Goal: Transaction & Acquisition: Purchase product/service

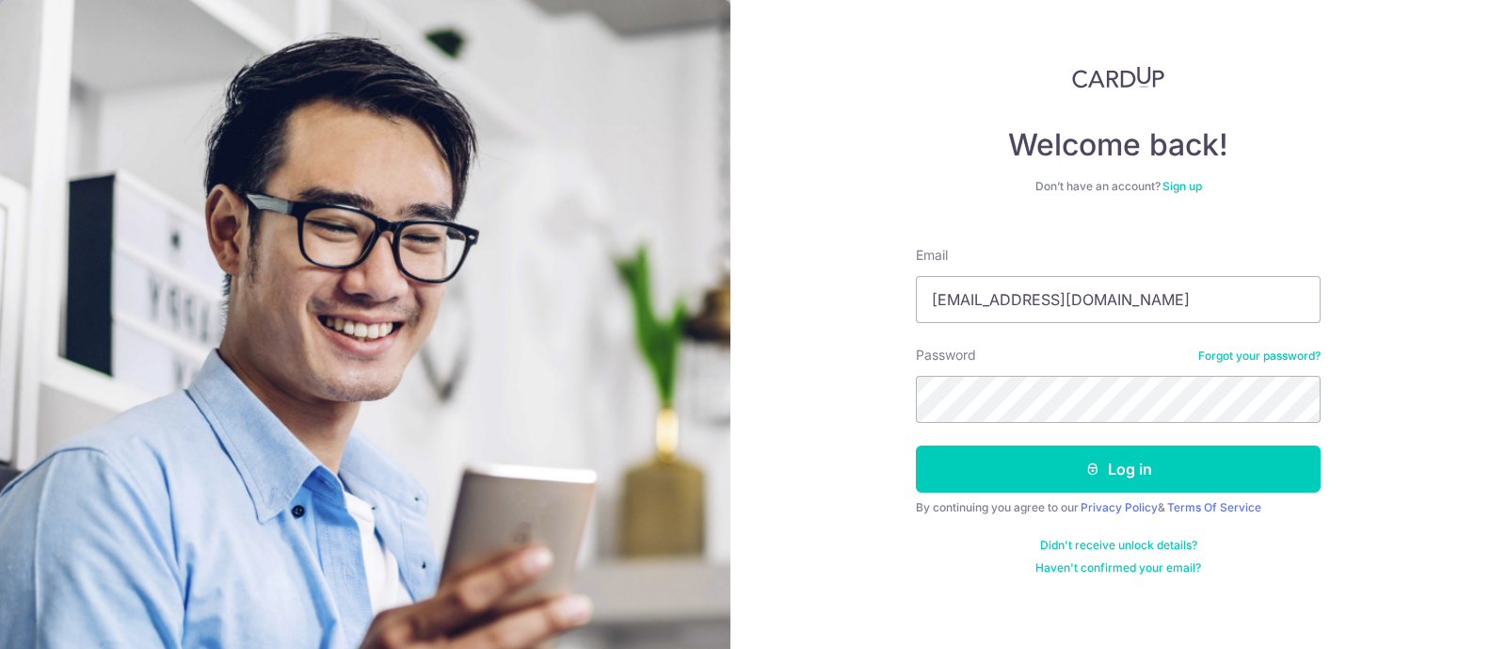
type input "kmaheshwari@gmail.com"
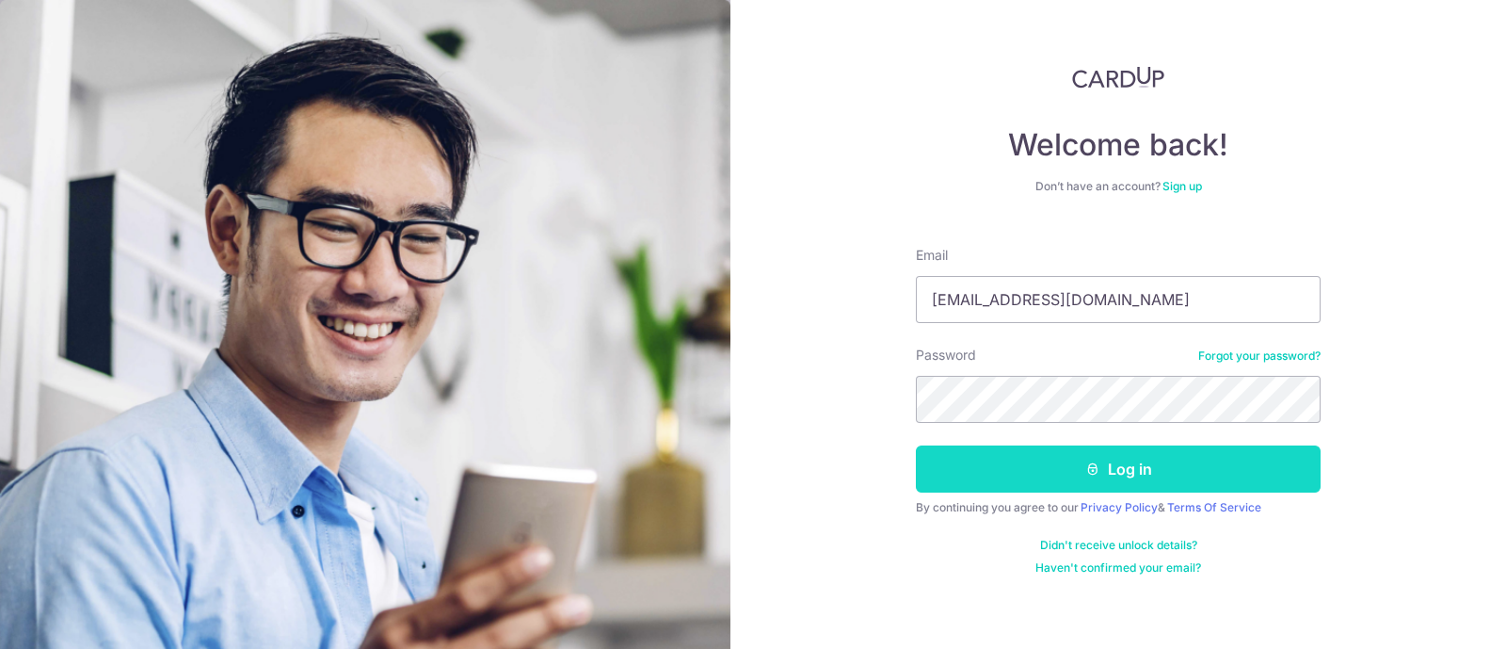
click at [1093, 473] on icon "submit" at bounding box center [1092, 468] width 15 height 15
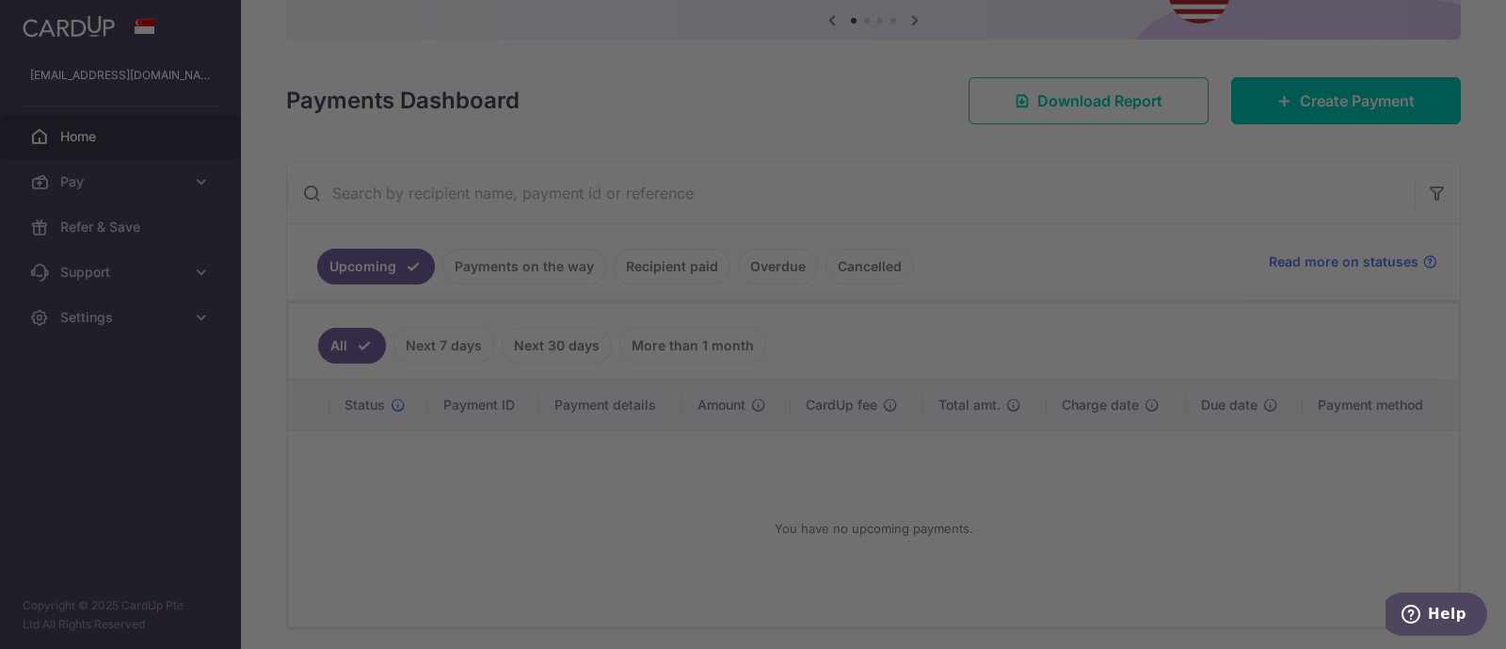
scroll to position [60, 0]
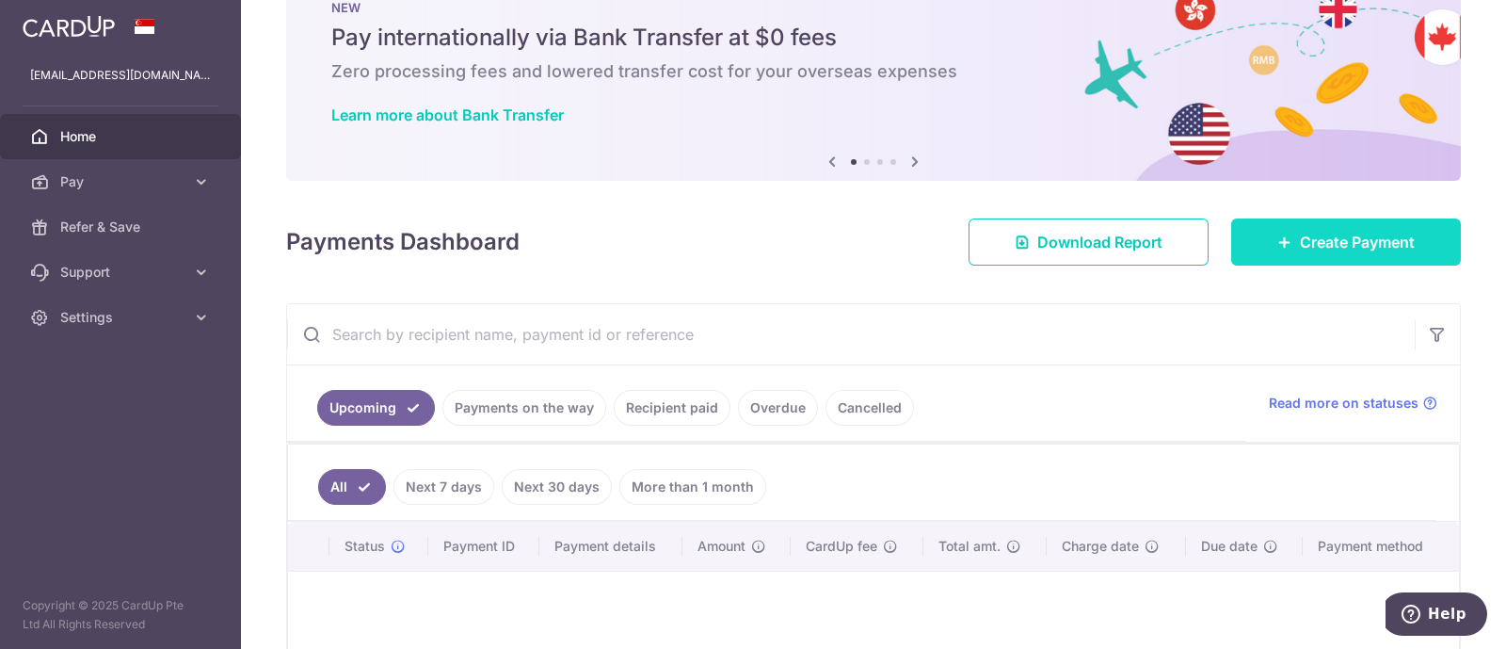
click at [1277, 238] on icon at bounding box center [1284, 241] width 15 height 15
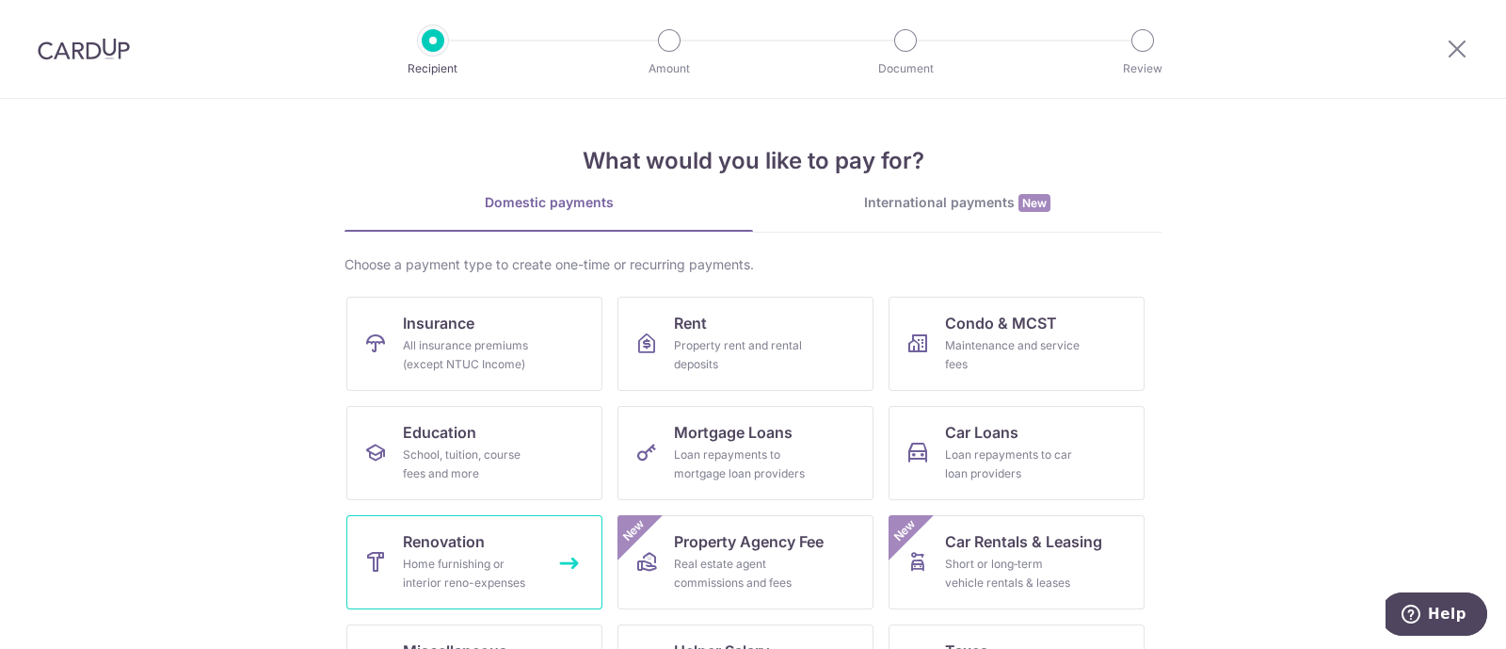
click at [471, 554] on div "Home furnishing or interior reno-expenses" at bounding box center [471, 573] width 136 height 38
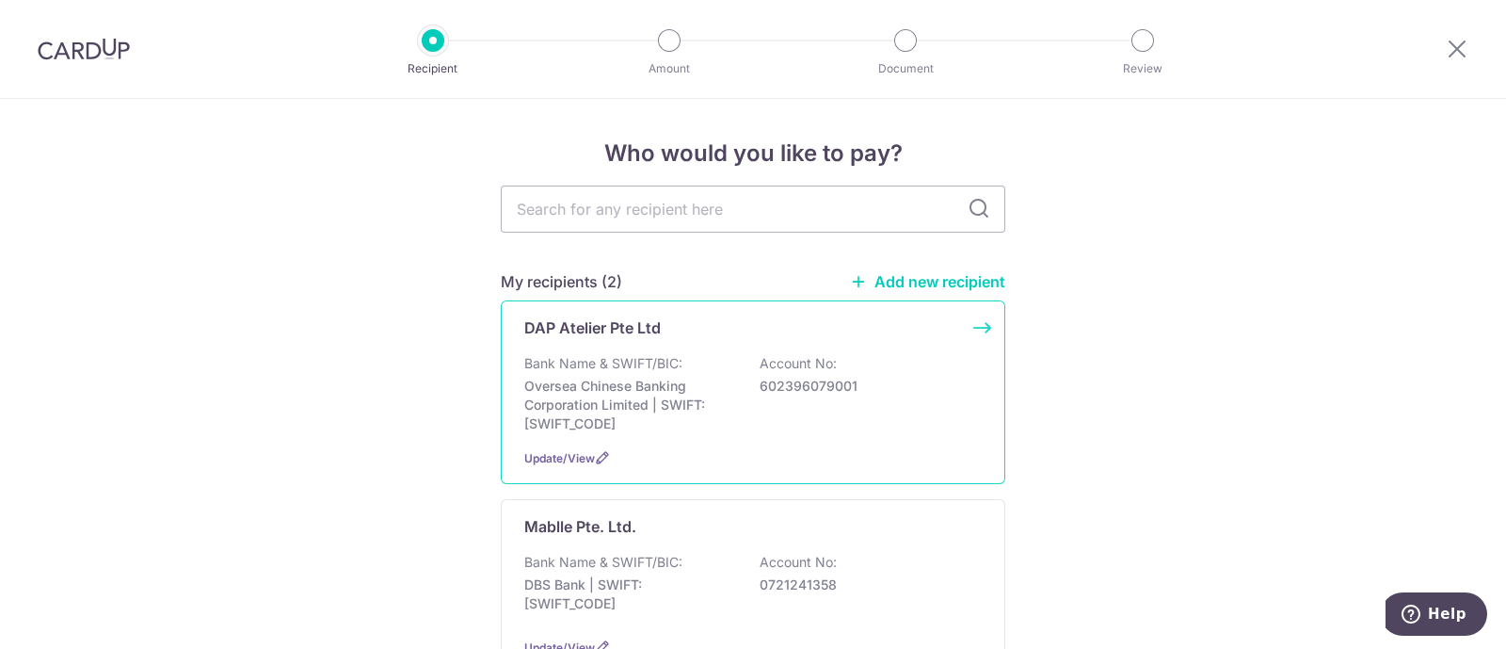
click at [701, 424] on p "Oversea Chinese Banking Corporation Limited | SWIFT: OCBCSGSGXXX" at bounding box center [629, 405] width 211 height 56
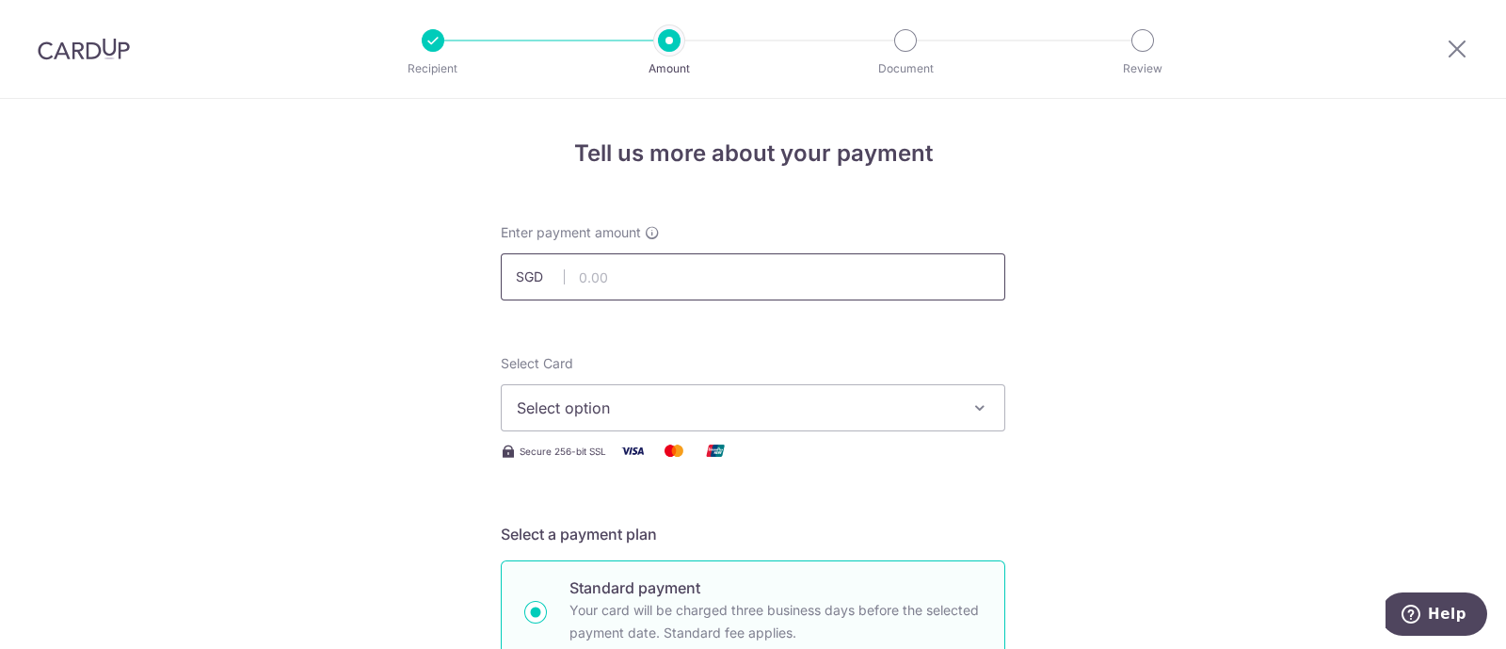
click at [617, 281] on input "text" at bounding box center [753, 276] width 505 height 47
type input "49,596.00"
click at [649, 402] on span "Select option" at bounding box center [736, 407] width 439 height 23
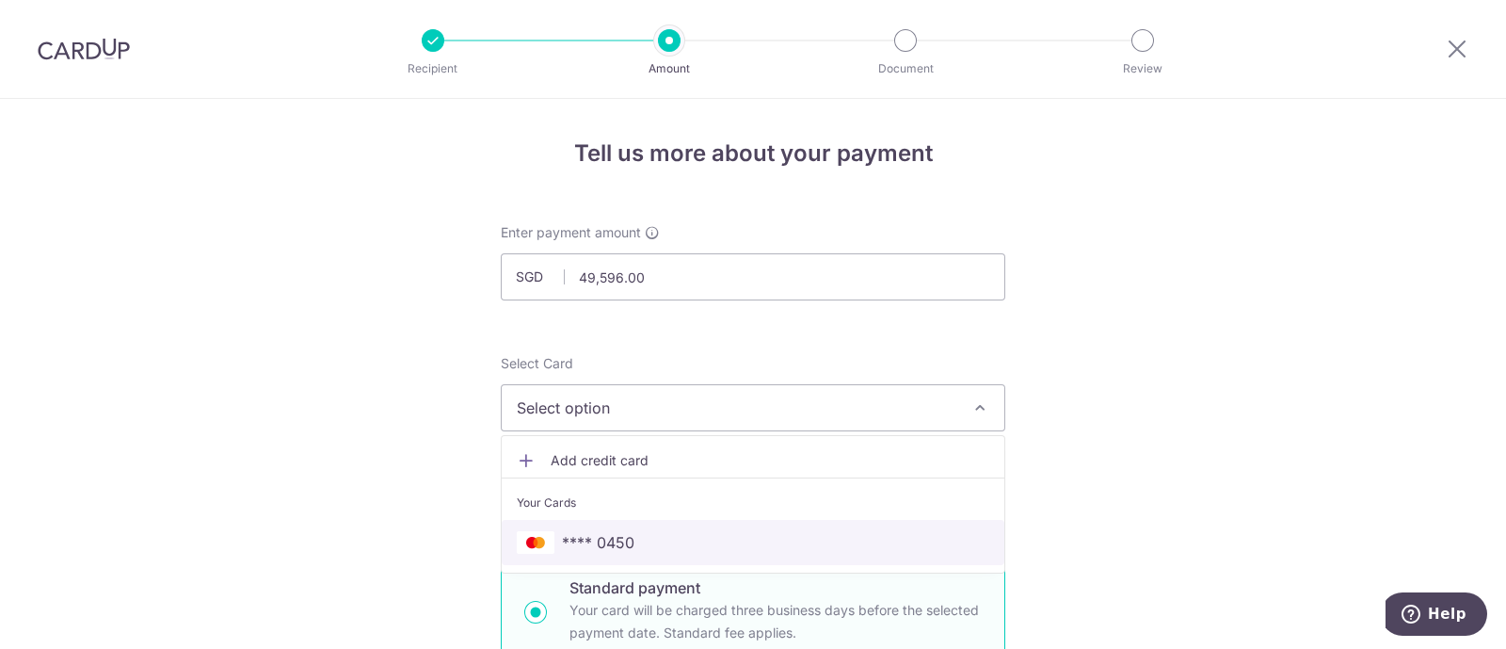
click at [593, 535] on span "**** 0450" at bounding box center [598, 542] width 72 height 23
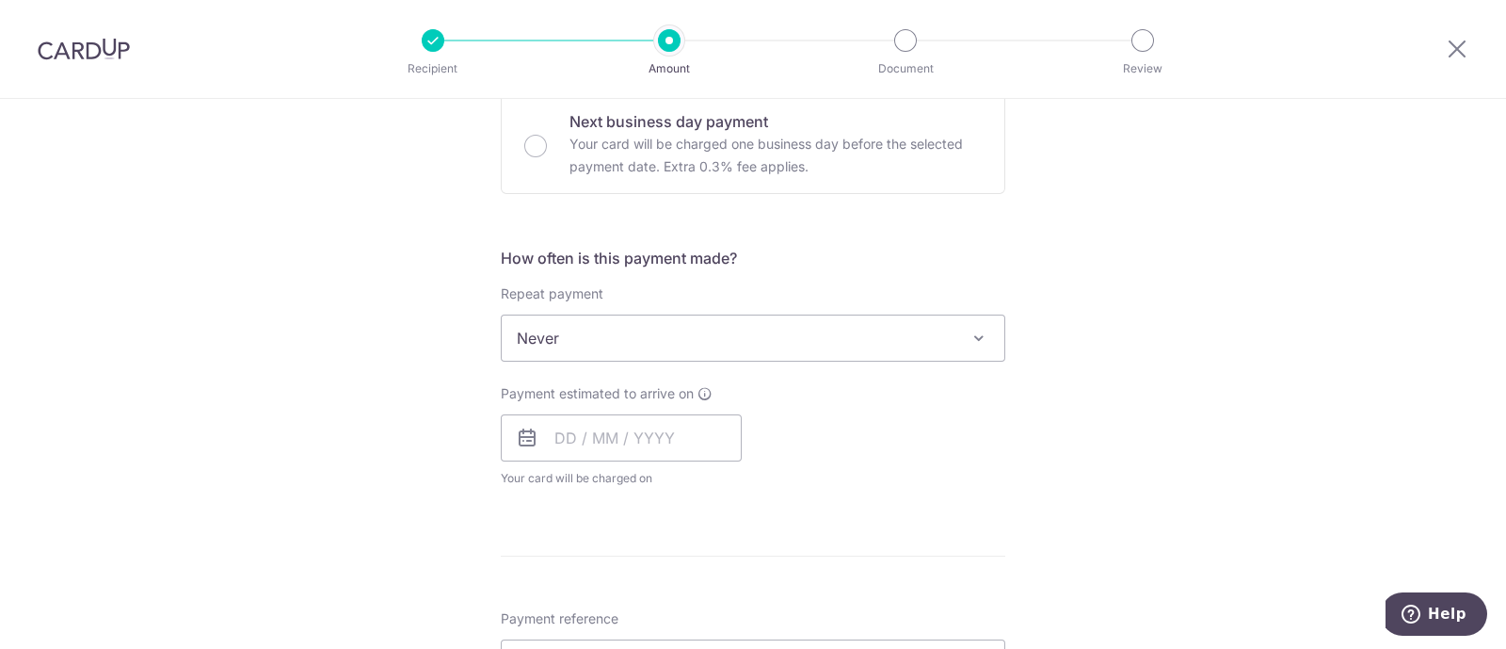
scroll to position [583, 0]
click at [555, 434] on input "text" at bounding box center [621, 435] width 241 height 47
click at [606, 637] on link "16" at bounding box center [615, 645] width 30 height 30
type input "16/09/2025"
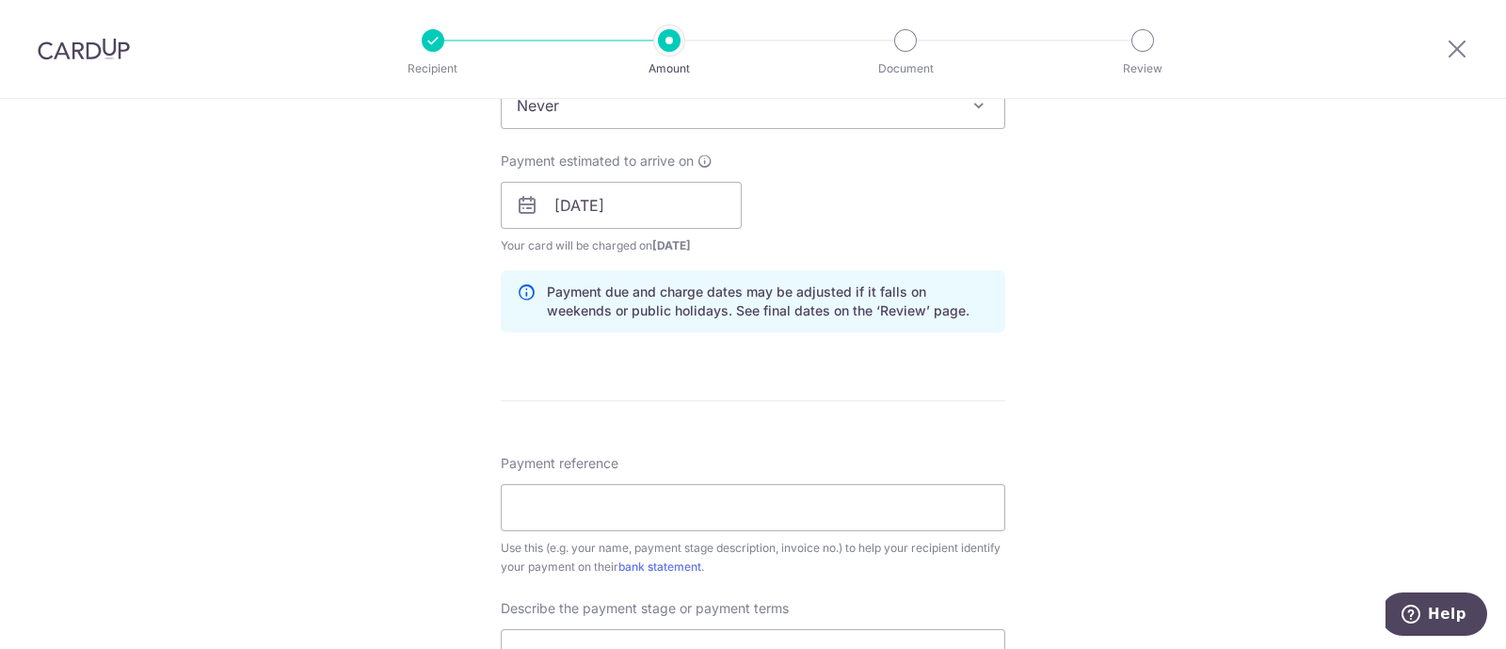
scroll to position [813, 0]
click at [668, 515] on input "Payment reference" at bounding box center [753, 507] width 505 height 47
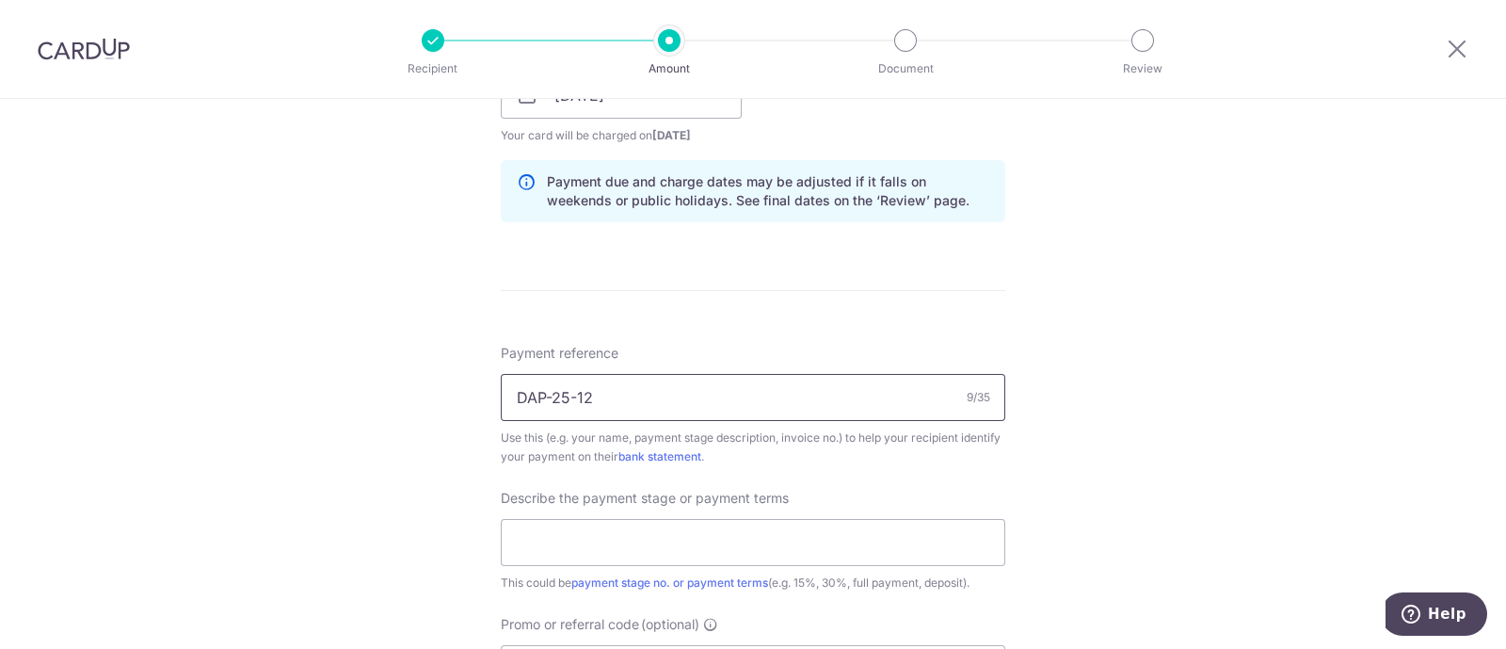
scroll to position [931, 0]
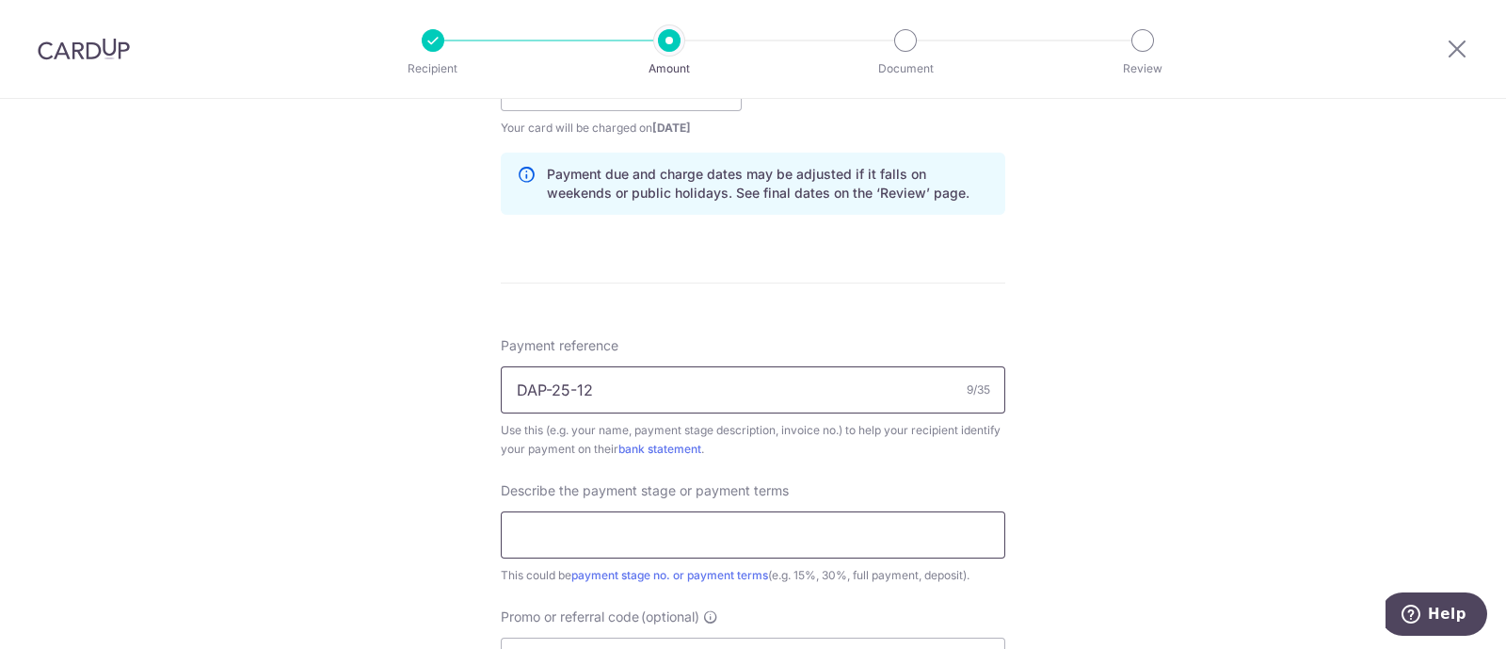
type input "DAP-25-12"
click at [671, 526] on input "text" at bounding box center [753, 534] width 505 height 47
type input "v"
type input "A"
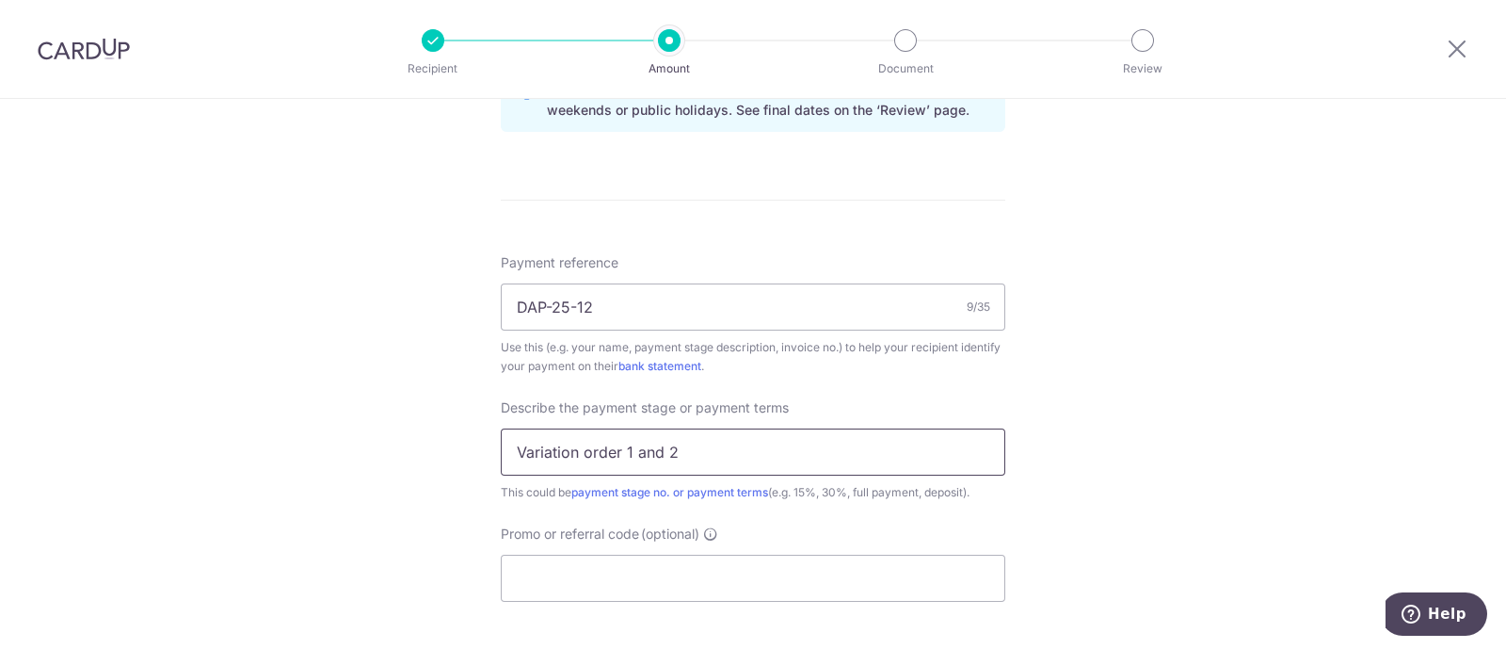
scroll to position [1026, 0]
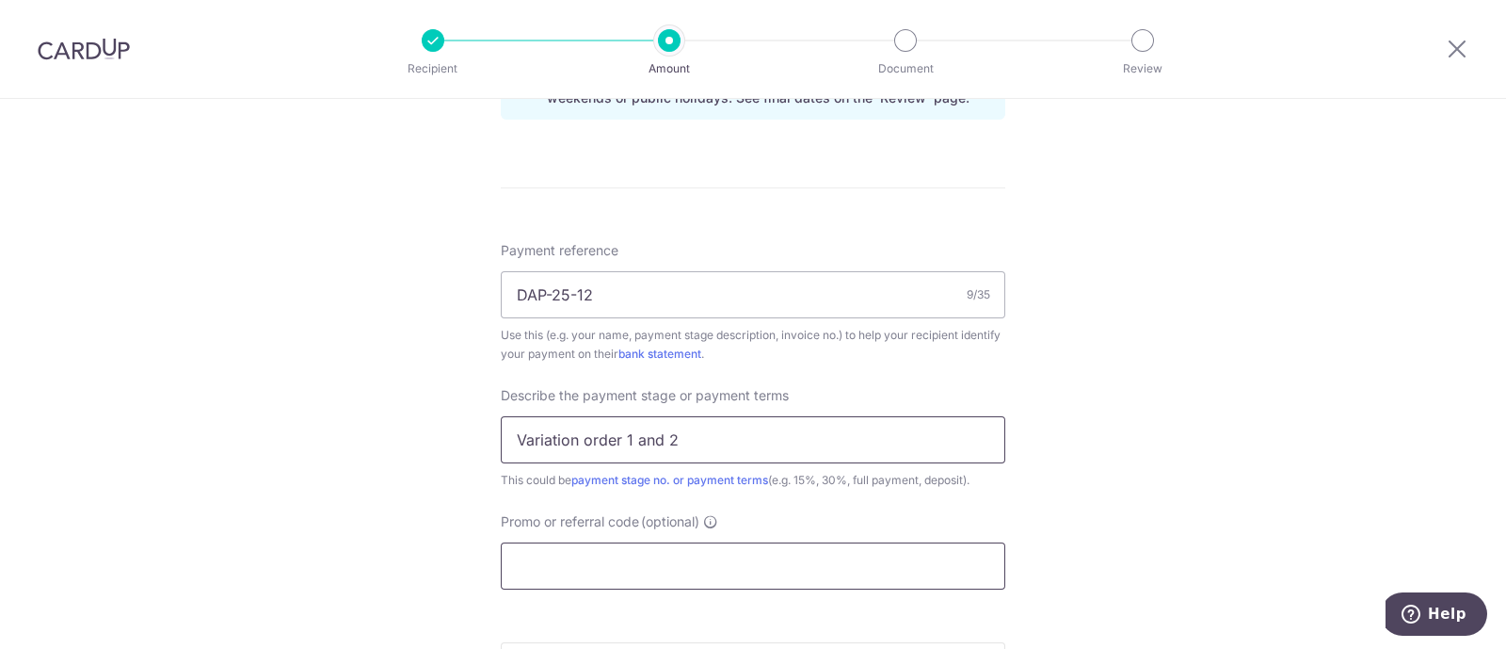
type input "Variation order 1 and 2"
click at [608, 566] on input "Promo or referral code (optional)" at bounding box center [753, 565] width 505 height 47
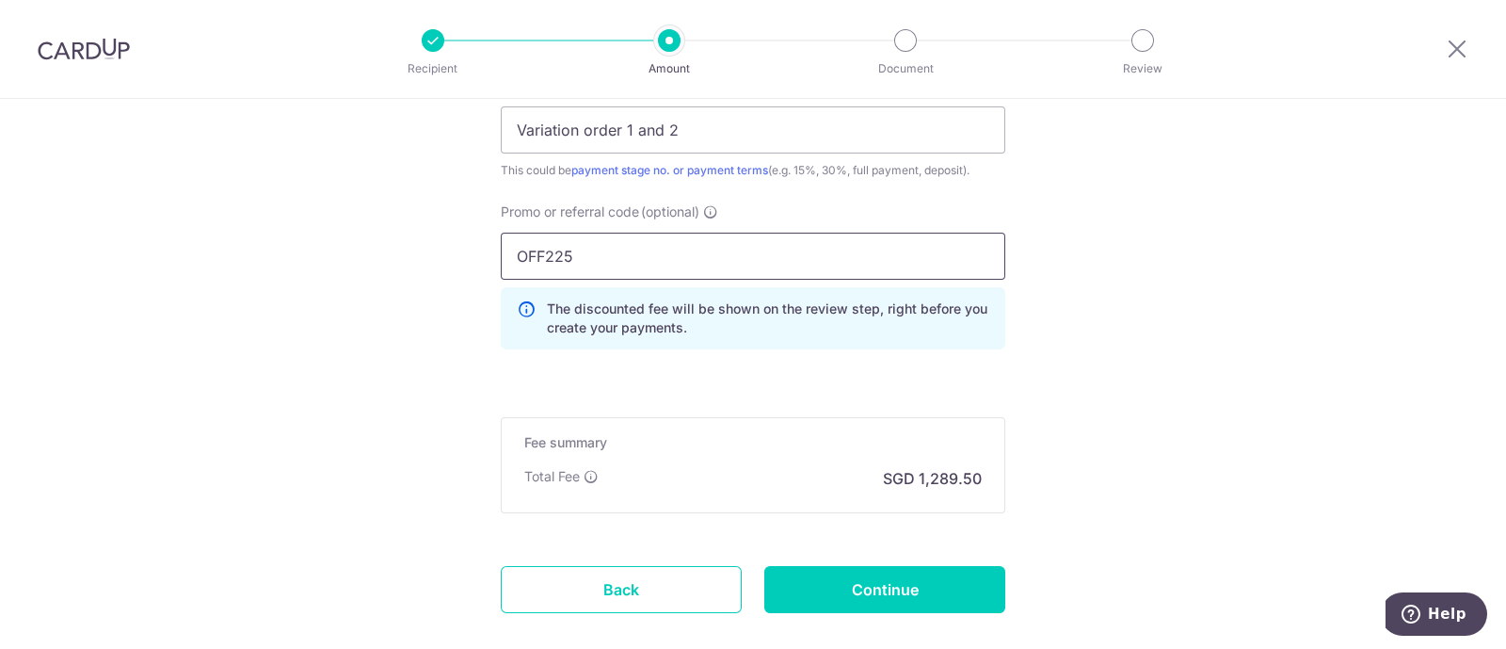
scroll to position [1342, 0]
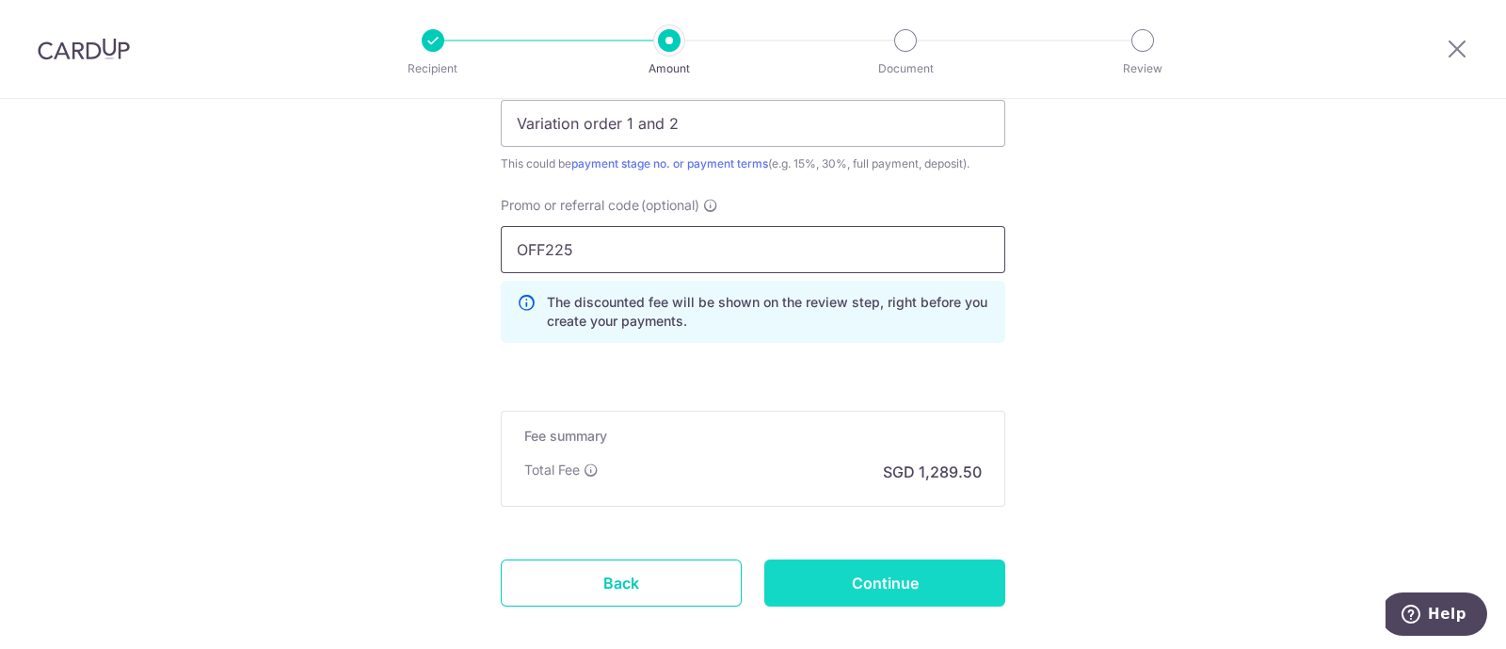
type input "OFF225"
click at [847, 572] on input "Continue" at bounding box center [884, 582] width 241 height 47
type input "Create Schedule"
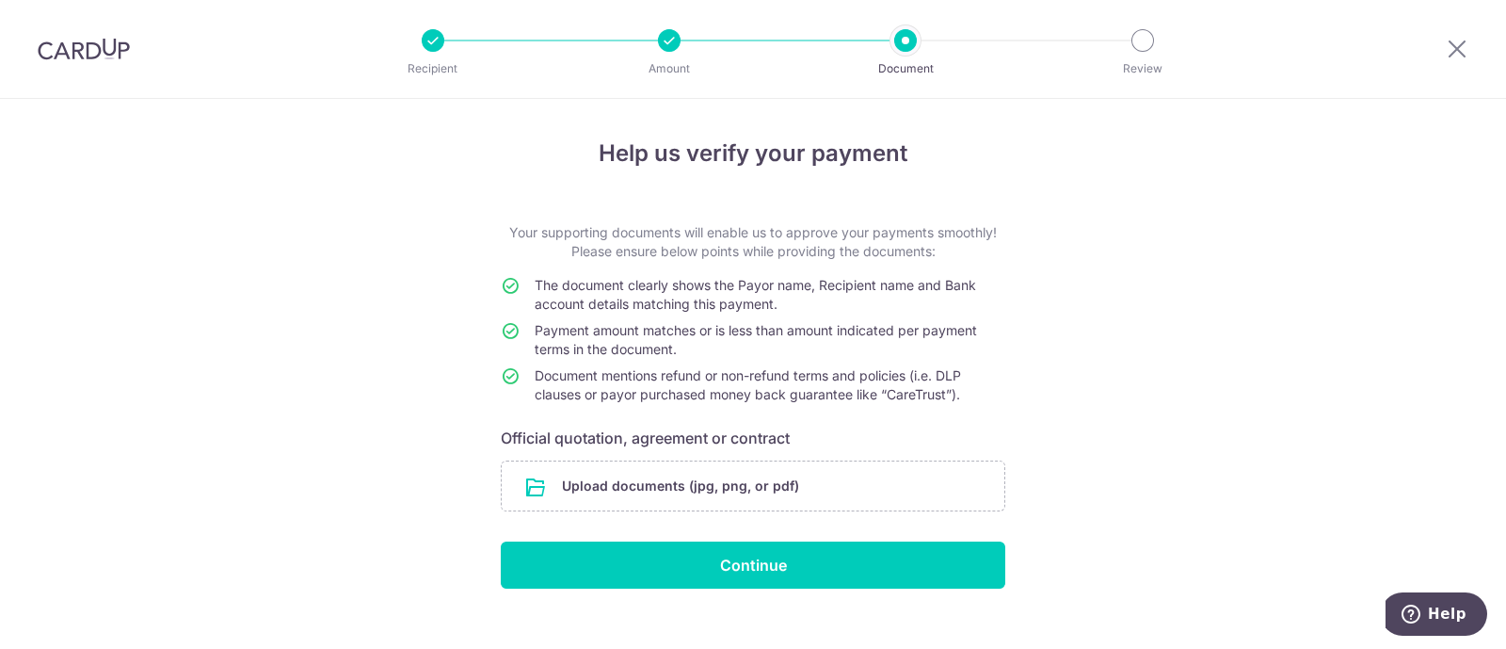
scroll to position [27, 0]
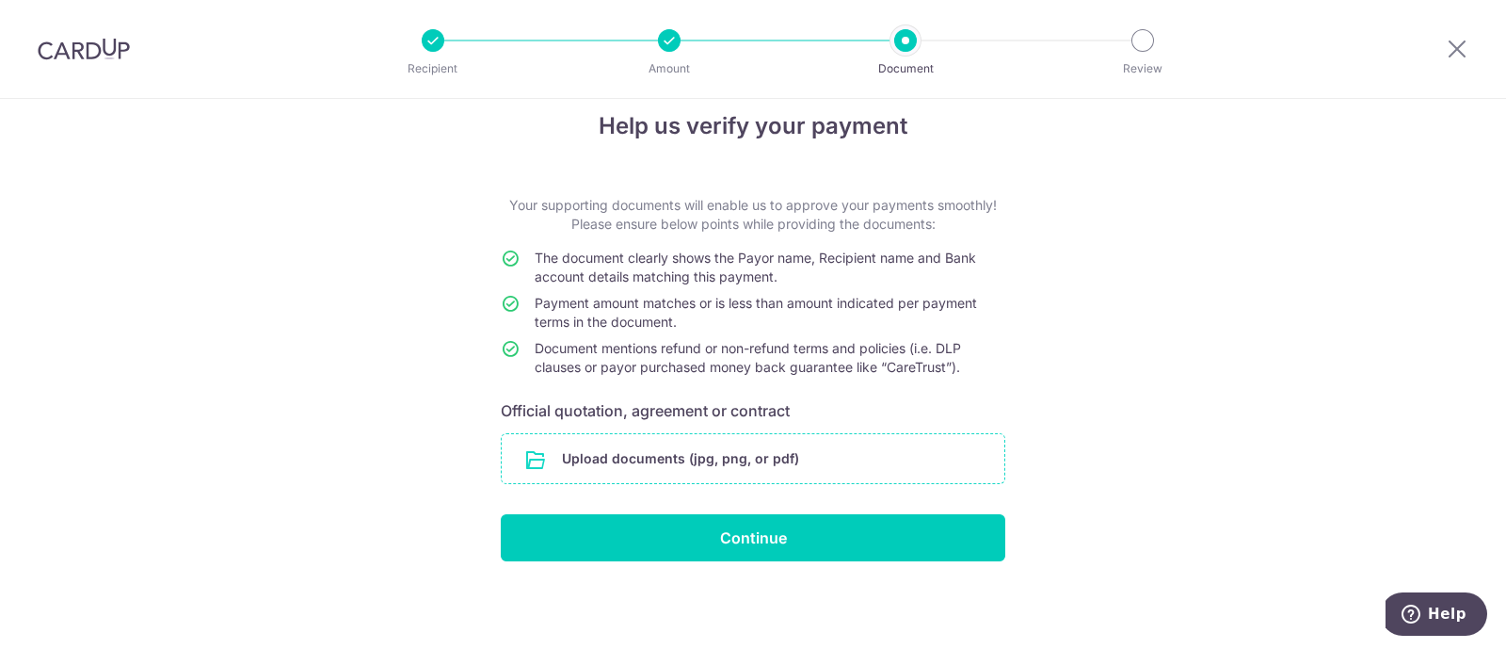
click at [715, 458] on input "file" at bounding box center [753, 458] width 503 height 49
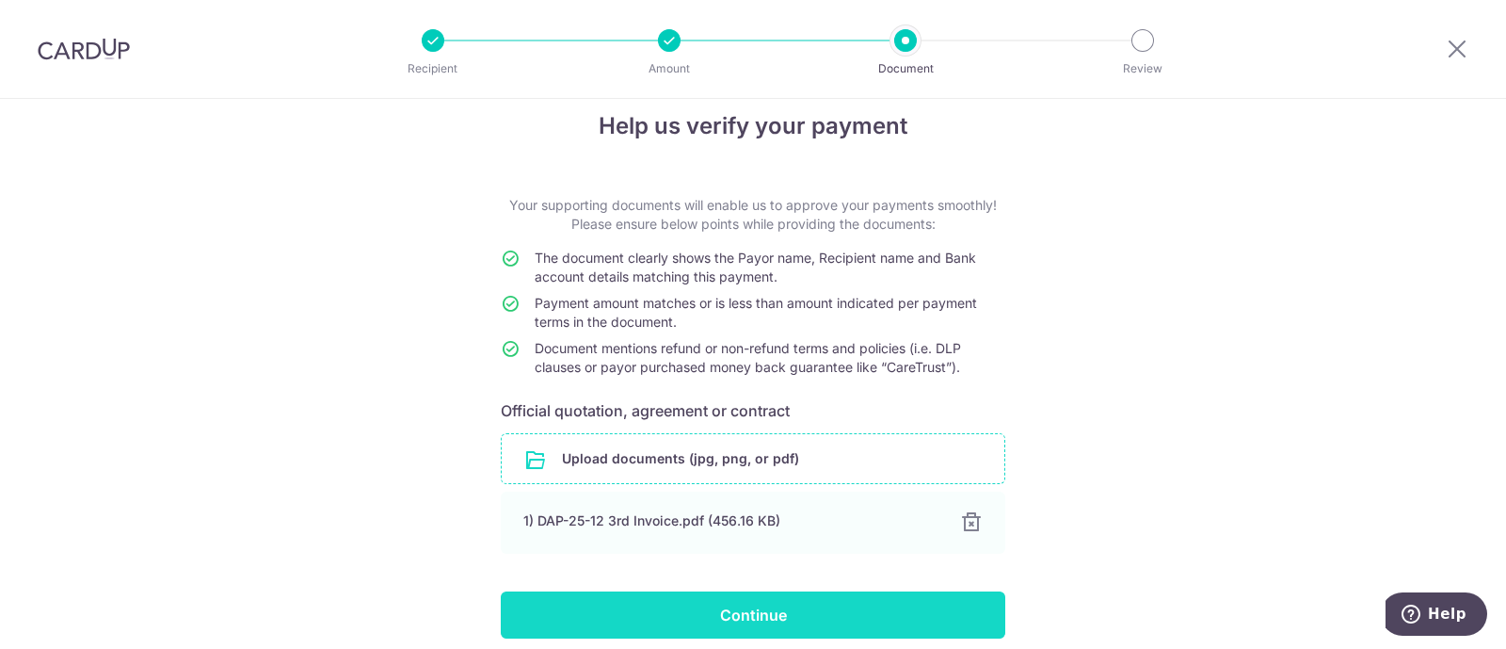
click at [749, 620] on input "Continue" at bounding box center [753, 614] width 505 height 47
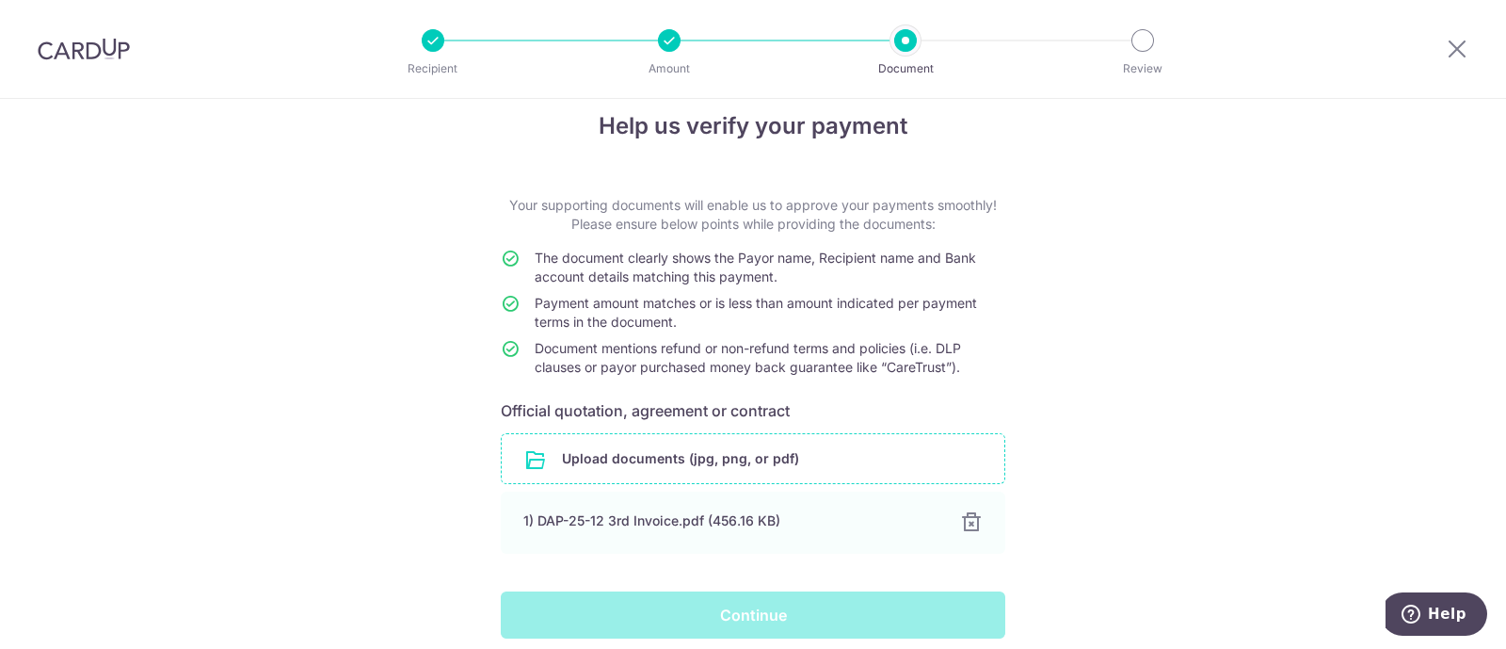
scroll to position [104, 0]
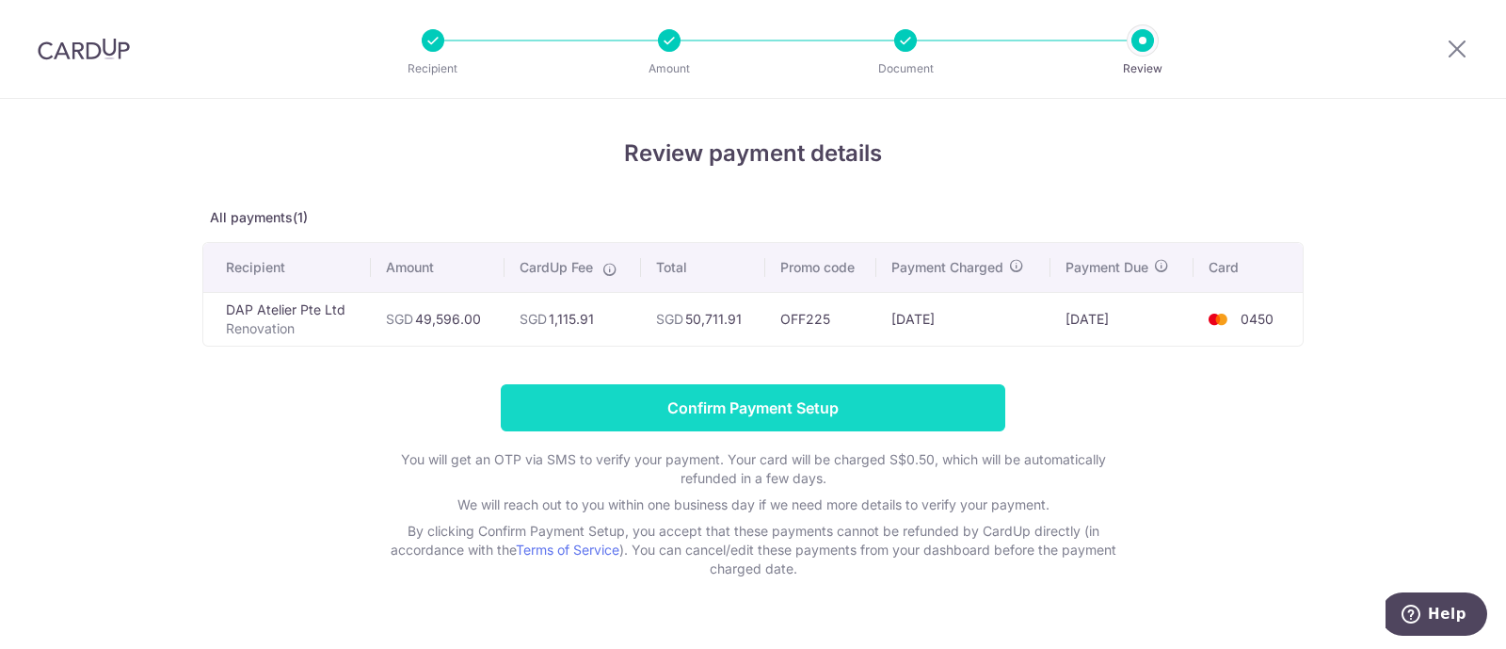
click at [739, 411] on input "Confirm Payment Setup" at bounding box center [753, 407] width 505 height 47
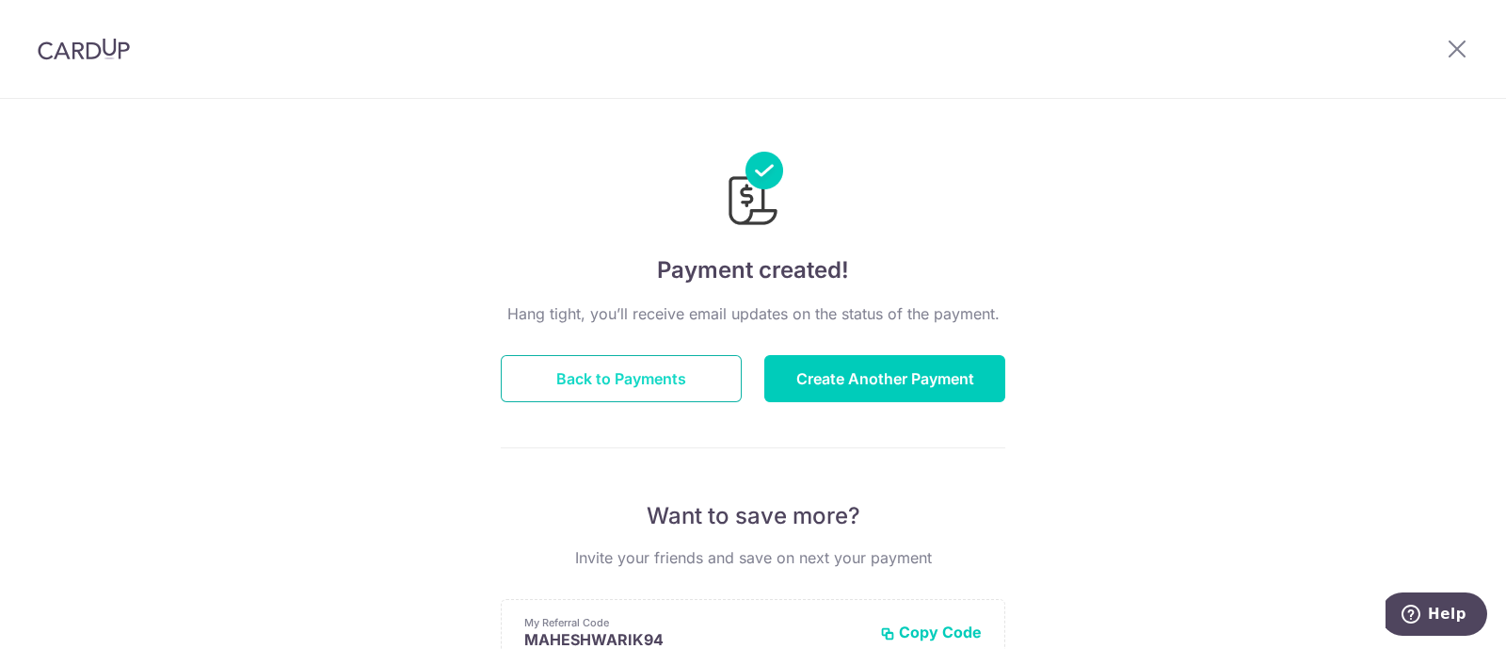
click at [631, 383] on button "Back to Payments" at bounding box center [621, 378] width 241 height 47
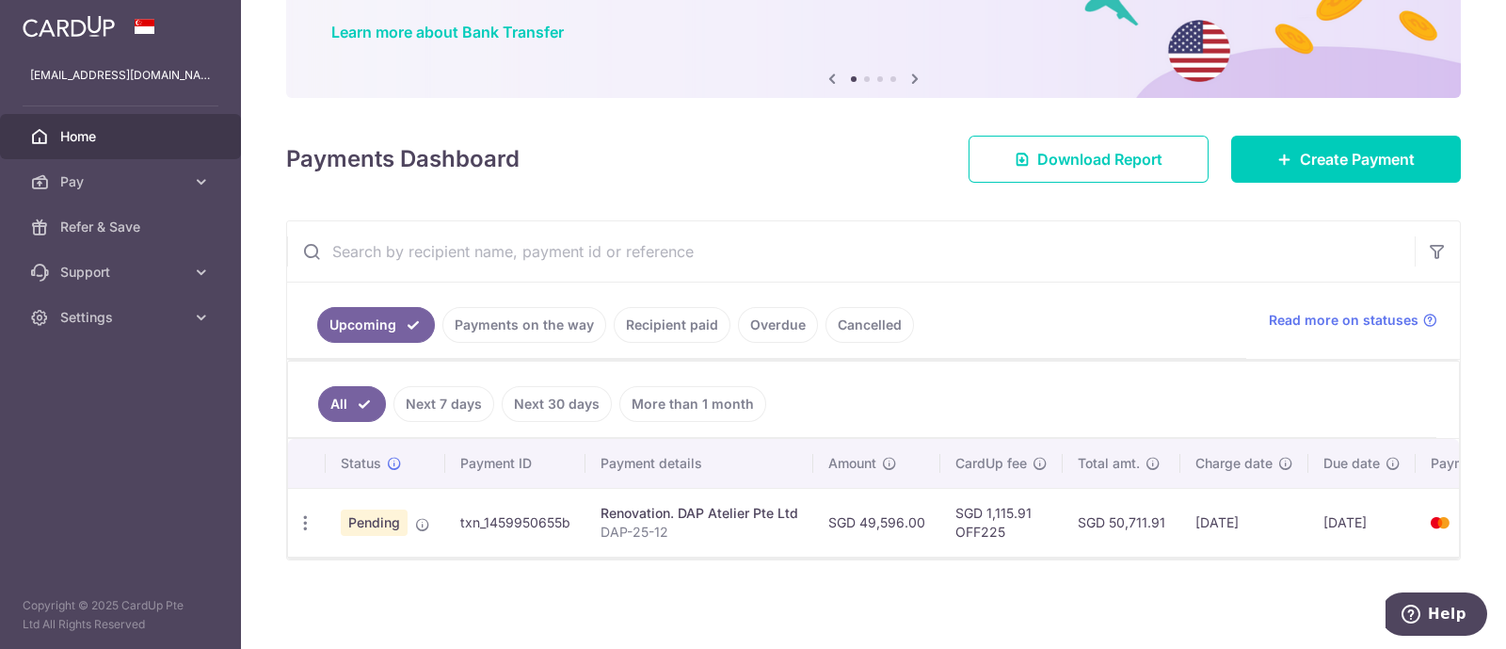
scroll to position [151, 0]
click at [201, 317] on icon at bounding box center [201, 317] width 19 height 19
click at [92, 411] on span "Logout" at bounding box center [122, 407] width 124 height 19
